Goal: Task Accomplishment & Management: Use online tool/utility

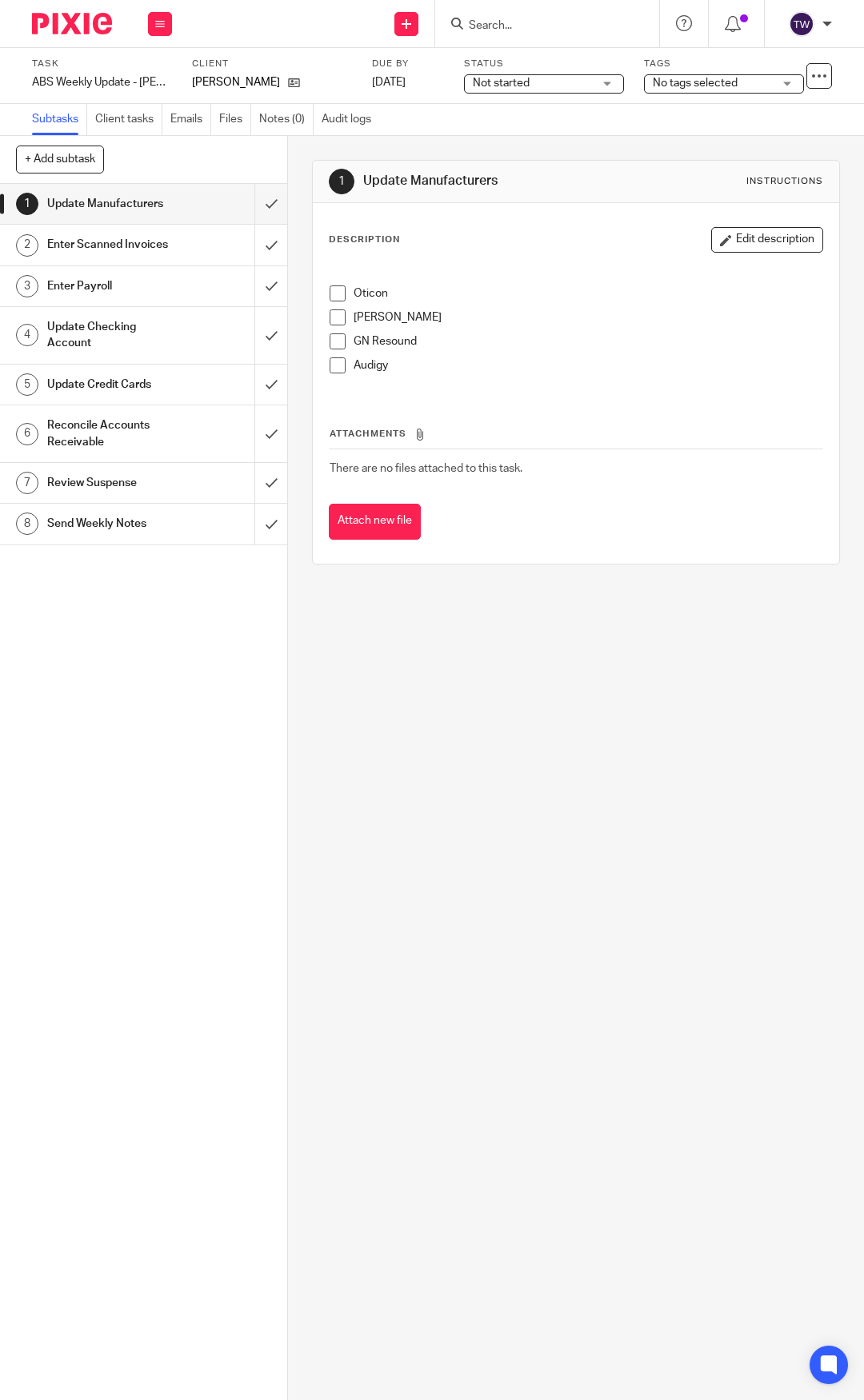
click at [330, 294] on span at bounding box center [338, 293] width 16 height 16
click at [333, 324] on span at bounding box center [338, 317] width 16 height 16
click at [333, 341] on span at bounding box center [338, 341] width 16 height 16
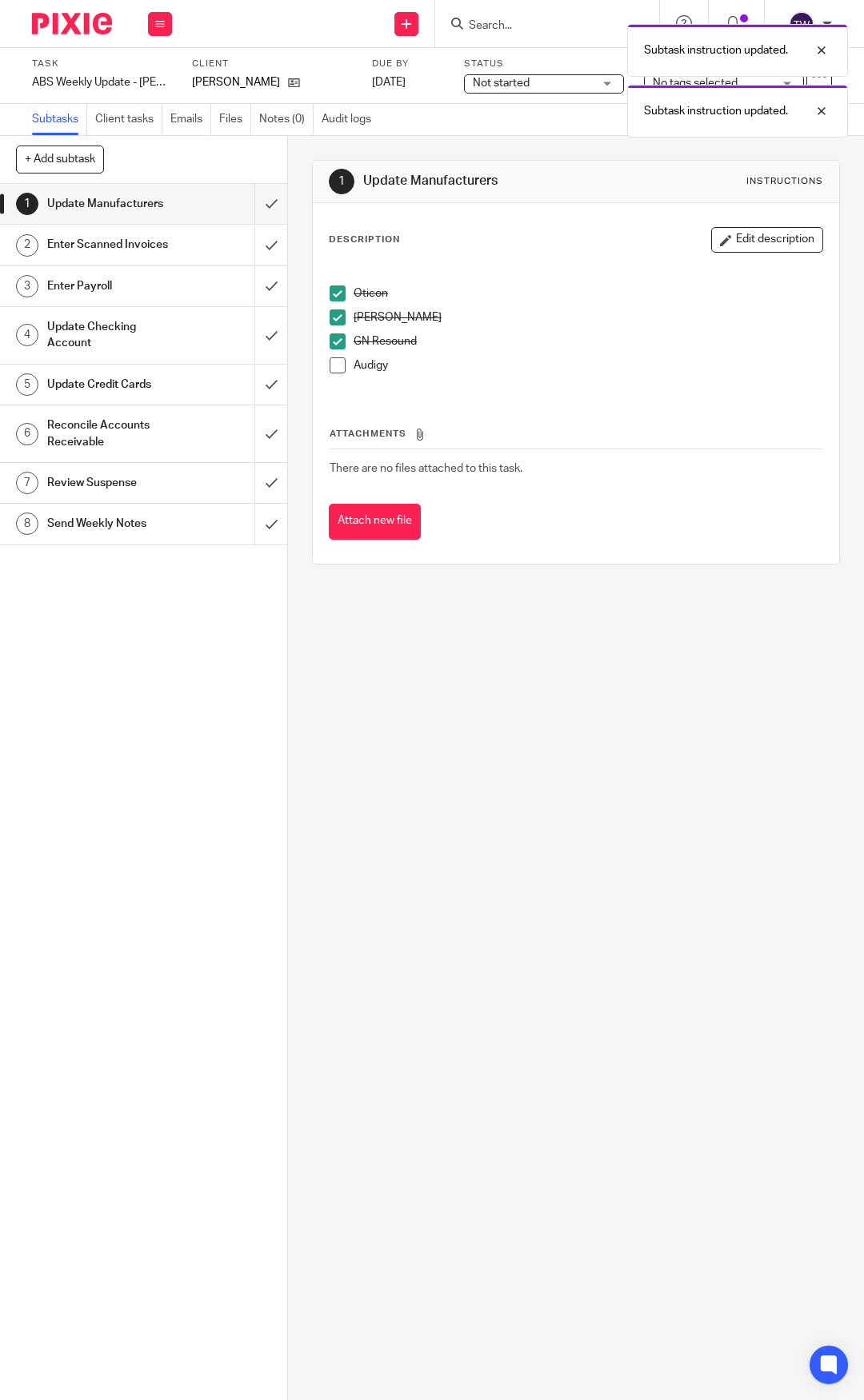
drag, startPoint x: 337, startPoint y: 365, endPoint x: 328, endPoint y: 322, distance: 43.9
click at [338, 365] on span at bounding box center [338, 365] width 16 height 16
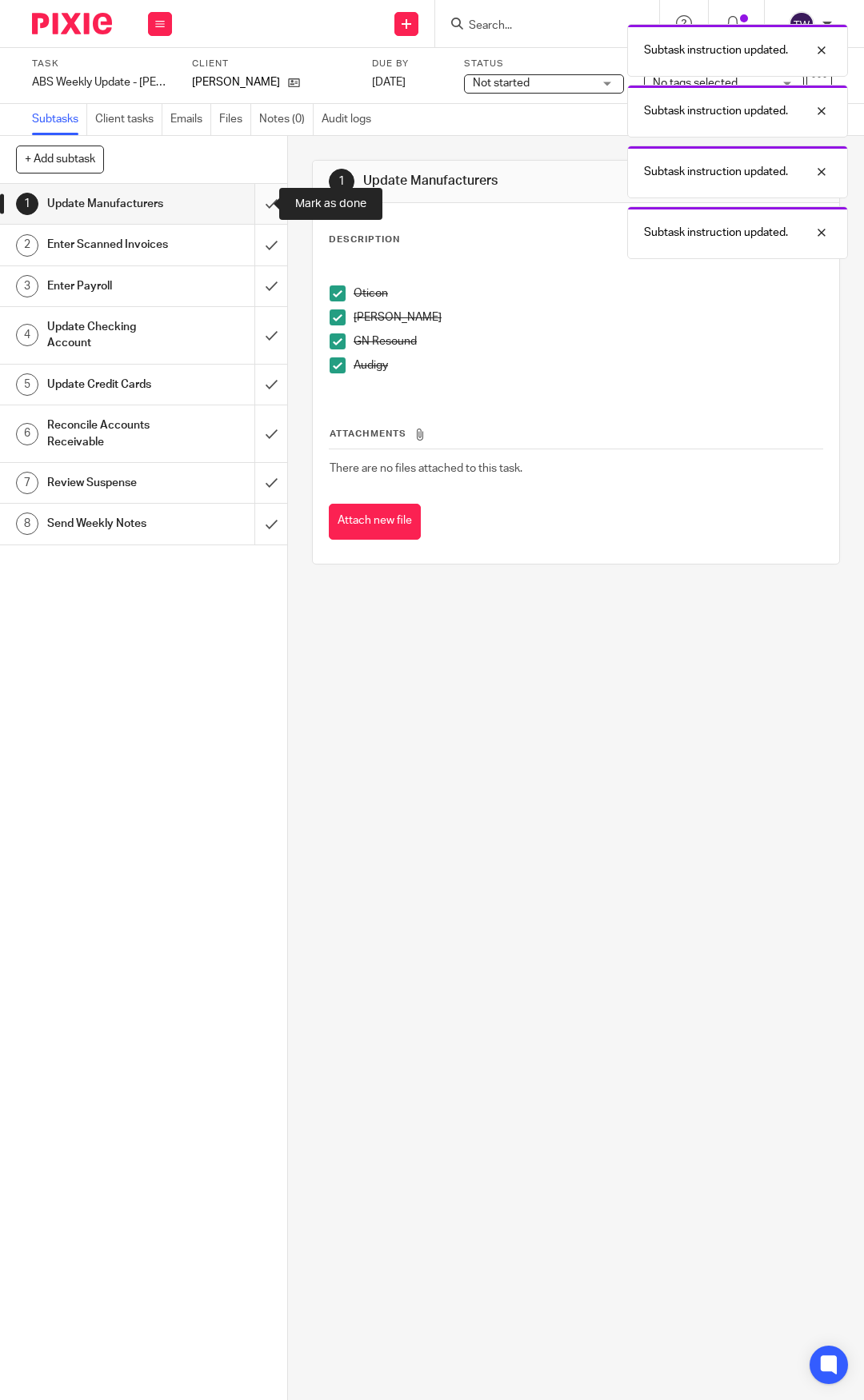
click at [259, 206] on input "submit" at bounding box center [143, 204] width 287 height 40
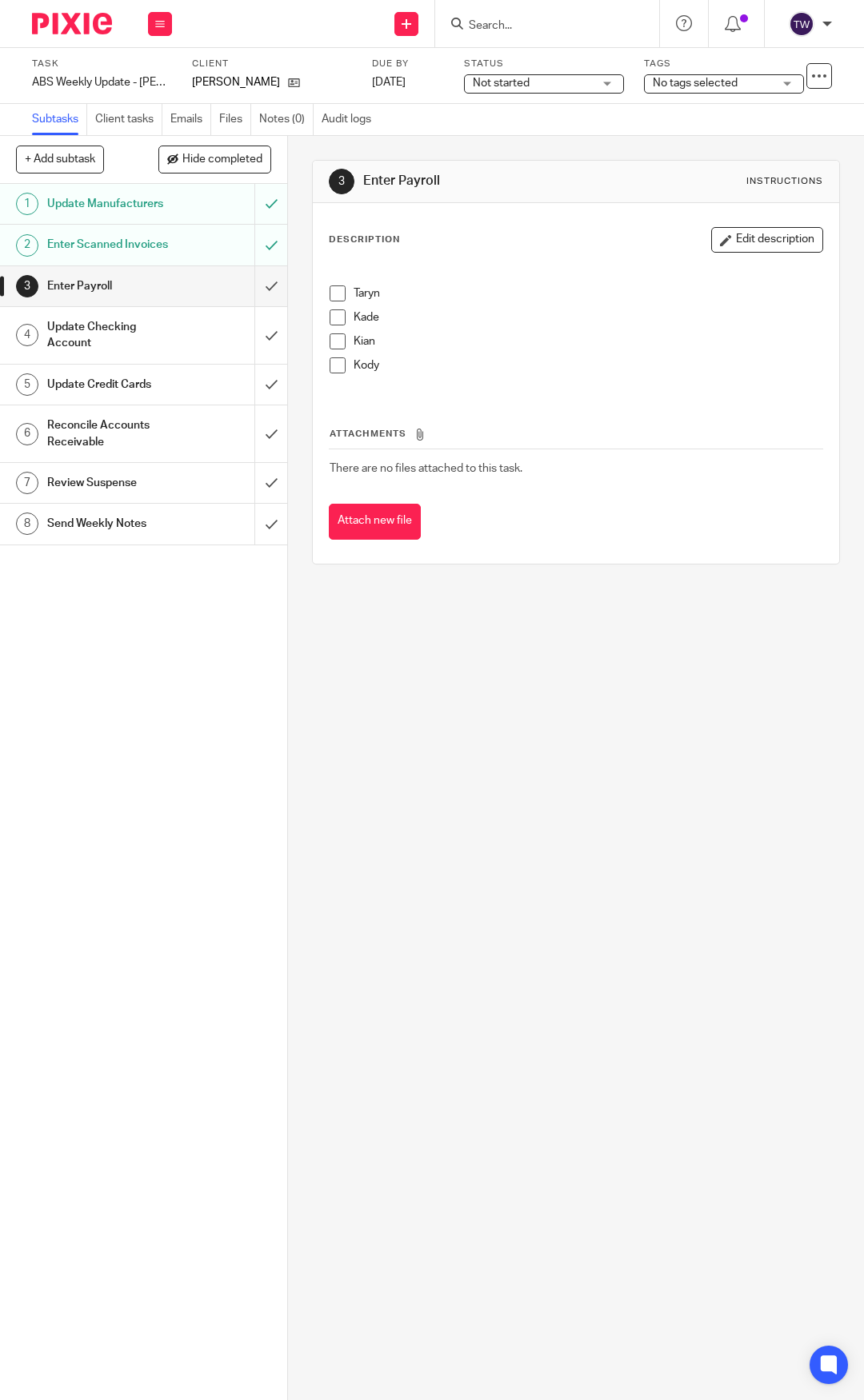
click at [121, 396] on h1 "Update Credit Cards" at bounding box center [111, 384] width 128 height 24
